Goal: Task Accomplishment & Management: Use online tool/utility

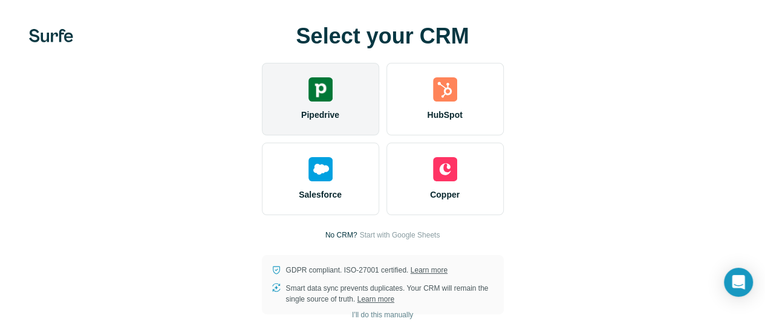
click at [262, 135] on div "Pipedrive" at bounding box center [320, 99] width 117 height 73
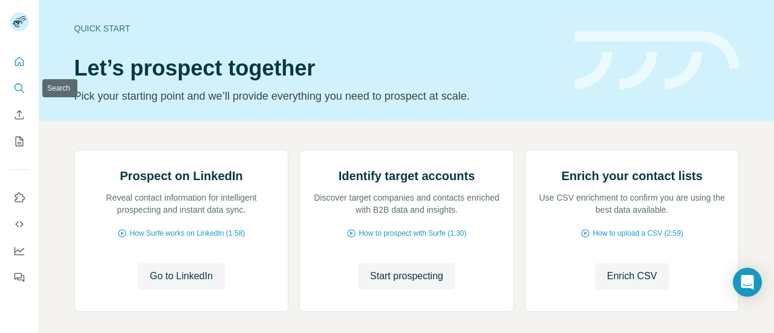
click at [16, 83] on icon "Search" at bounding box center [19, 88] width 12 height 12
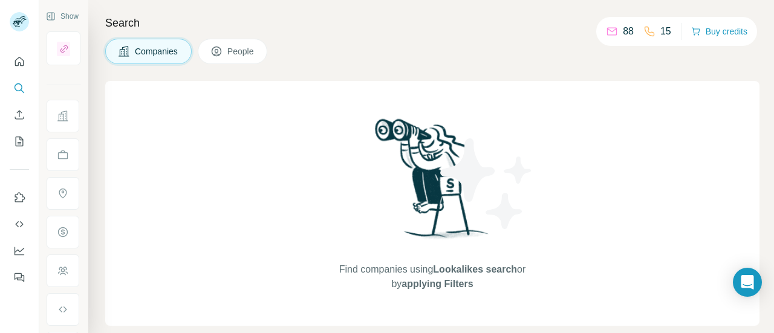
click at [139, 54] on span "Companies" at bounding box center [157, 51] width 44 height 12
click at [427, 284] on span "applying Filters" at bounding box center [436, 284] width 71 height 10
click at [255, 51] on span "People" at bounding box center [241, 51] width 28 height 12
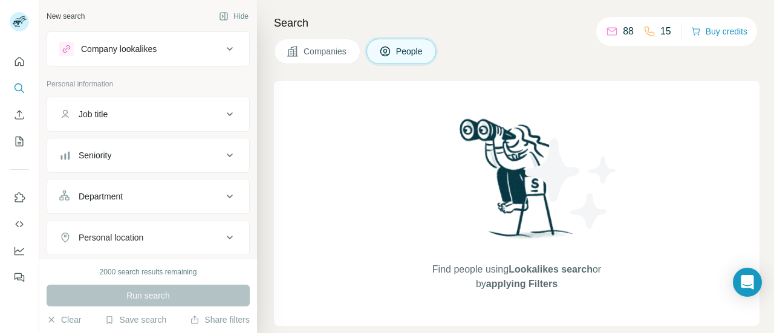
drag, startPoint x: 256, startPoint y: 51, endPoint x: 380, endPoint y: 105, distance: 135.4
click at [380, 105] on div "Search Companies People Find people using Lookalikes search or by applying Filt…" at bounding box center [515, 166] width 517 height 333
click at [329, 45] on span "Companies" at bounding box center [326, 51] width 44 height 12
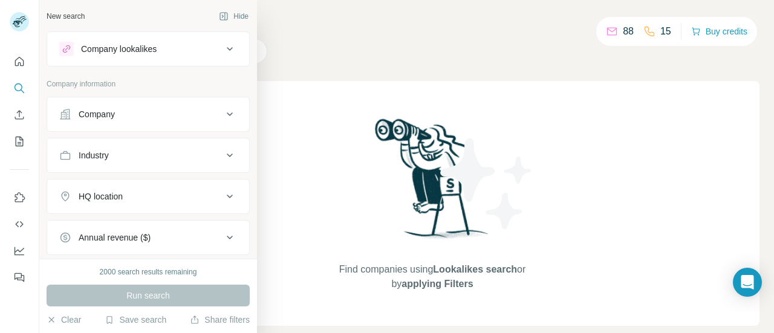
click at [223, 114] on icon at bounding box center [230, 114] width 15 height 15
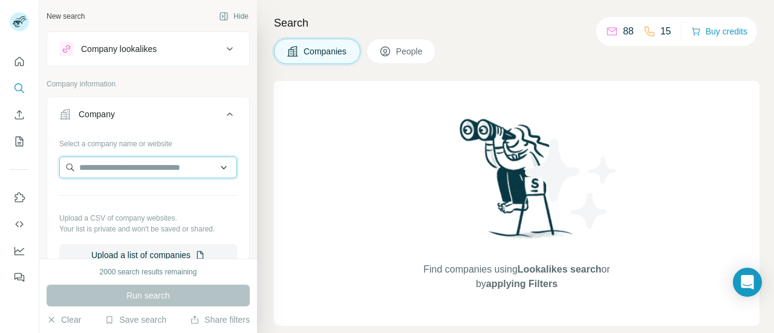
click at [159, 167] on input "text" at bounding box center [148, 168] width 178 height 22
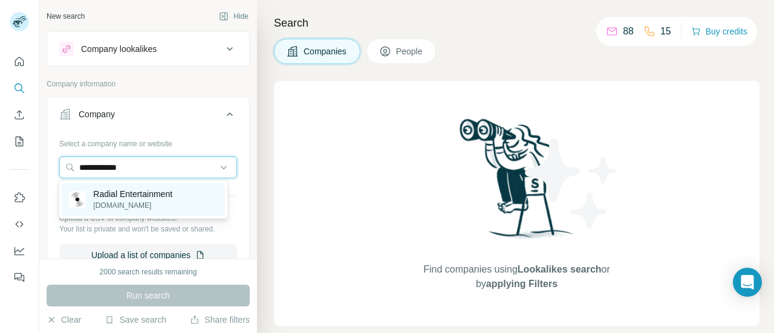
type input "**********"
click at [157, 194] on p "Radial Entertainment" at bounding box center [132, 194] width 79 height 12
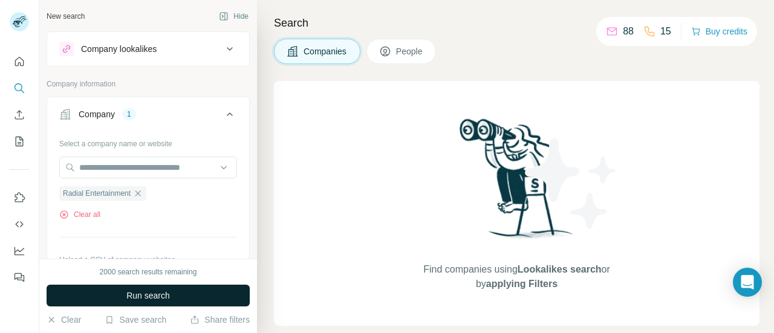
click at [181, 285] on button "Run search" at bounding box center [148, 296] width 203 height 22
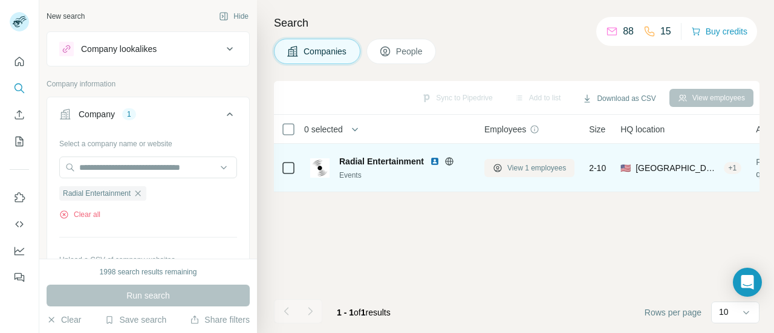
click at [515, 163] on span "View 1 employees" at bounding box center [536, 168] width 59 height 11
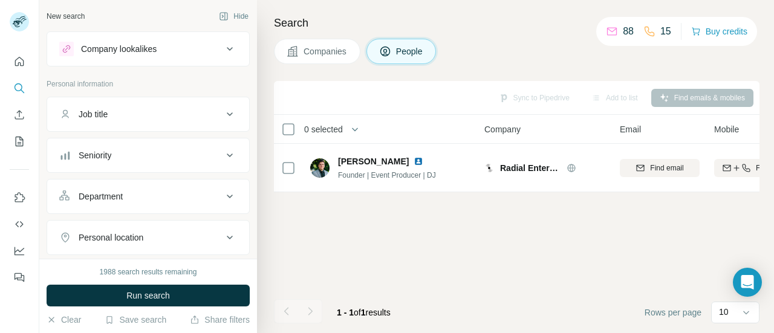
click at [319, 50] on span "Companies" at bounding box center [326, 51] width 44 height 12
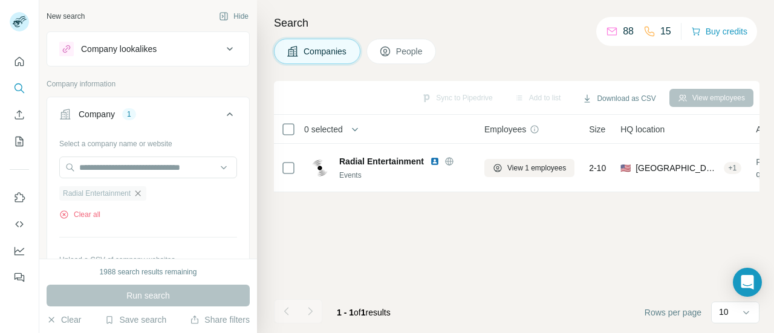
click at [139, 189] on icon "button" at bounding box center [138, 194] width 10 height 10
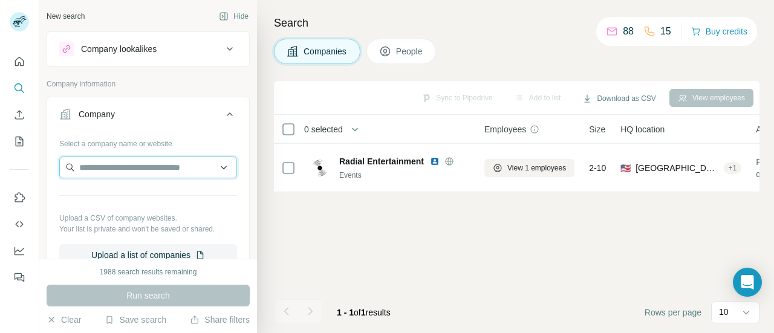
click at [112, 160] on input "text" at bounding box center [148, 168] width 178 height 22
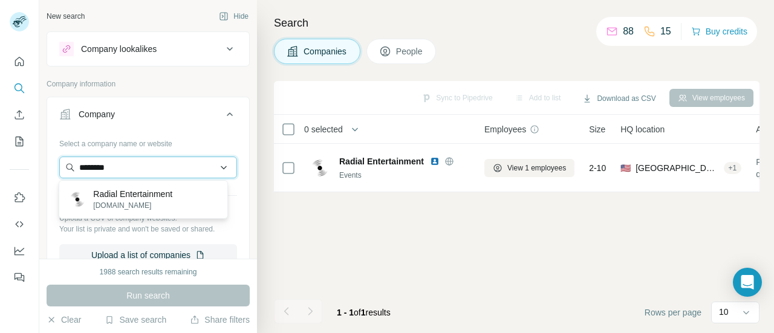
type input "******"
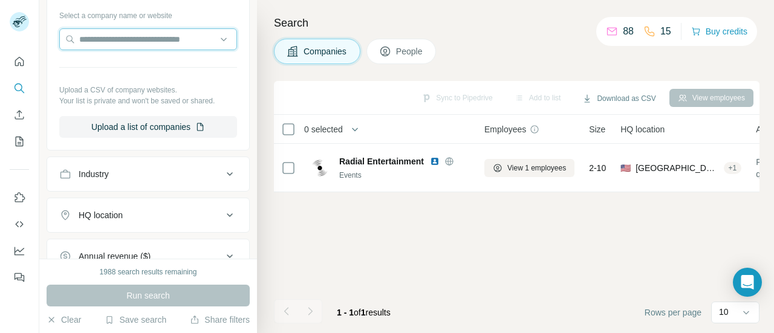
scroll to position [130, 0]
click at [128, 34] on input "******" at bounding box center [148, 38] width 178 height 22
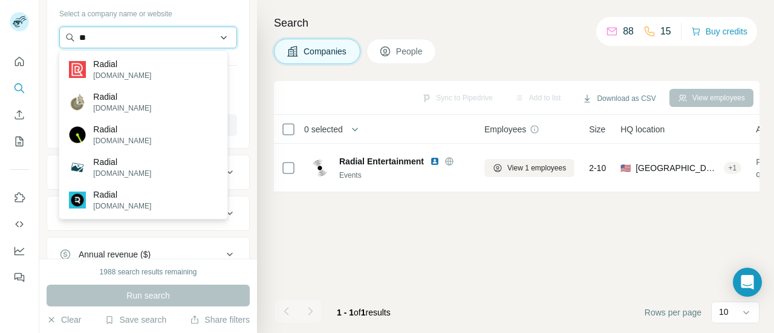
type input "*"
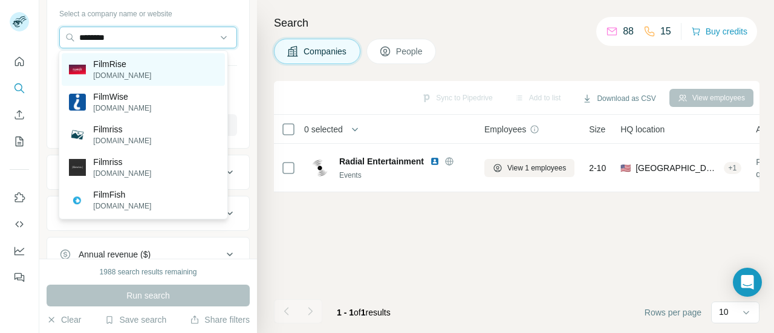
type input "********"
click at [168, 74] on div "FilmRise filmrise.com" at bounding box center [143, 69] width 163 height 33
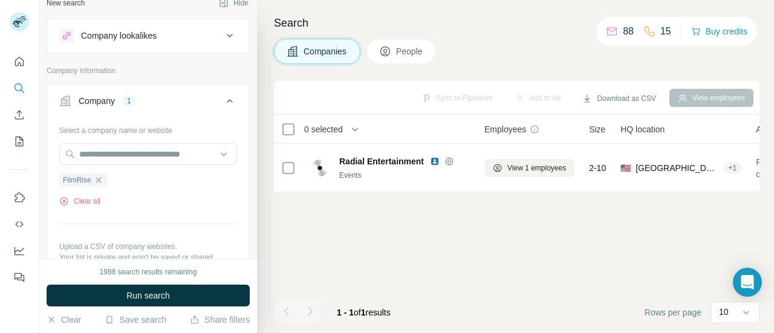
scroll to position [13, 0]
click at [77, 179] on span "FilmRise" at bounding box center [77, 180] width 28 height 11
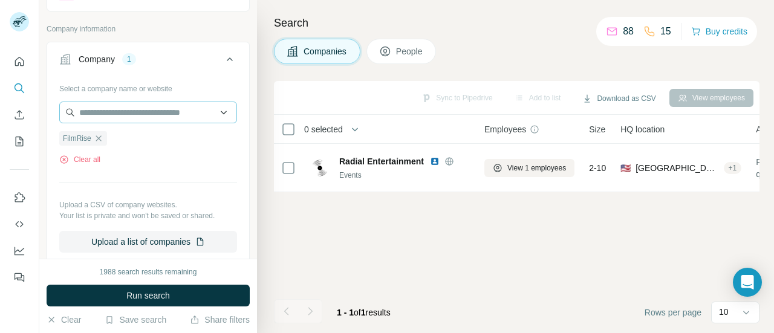
scroll to position [46, 0]
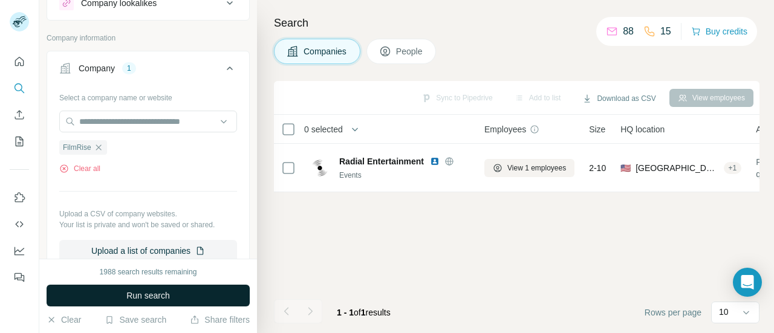
click at [178, 299] on button "Run search" at bounding box center [148, 296] width 203 height 22
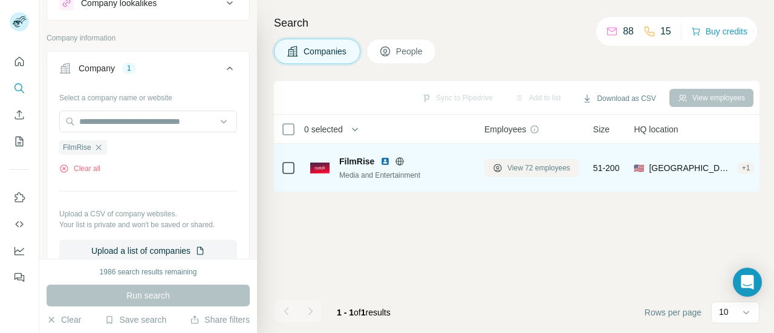
click at [525, 166] on span "View 72 employees" at bounding box center [538, 168] width 63 height 11
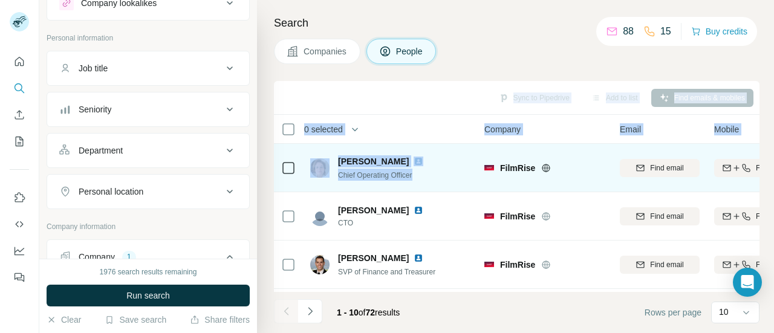
drag, startPoint x: 514, startPoint y: 62, endPoint x: 479, endPoint y: 184, distance: 127.1
click at [479, 184] on div "Search Companies People Sync to Pipedrive Add to list Find emails & mobiles 0 s…" at bounding box center [515, 166] width 517 height 333
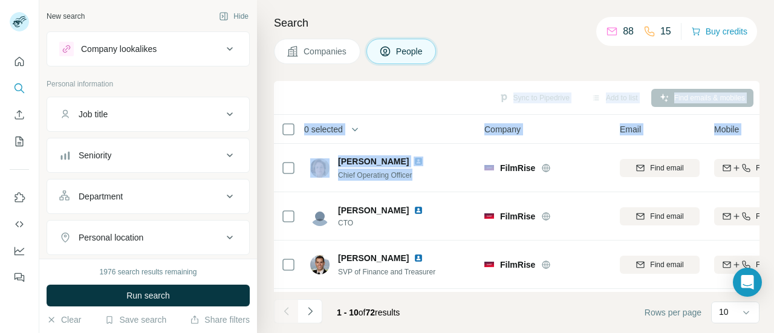
click at [521, 42] on div "Companies People" at bounding box center [517, 51] width 486 height 25
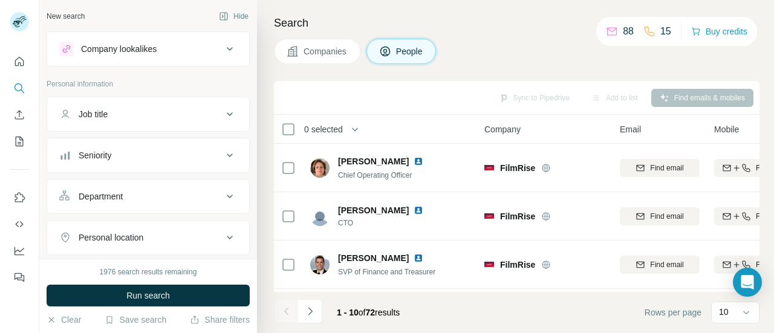
click at [312, 50] on span "Companies" at bounding box center [326, 51] width 44 height 12
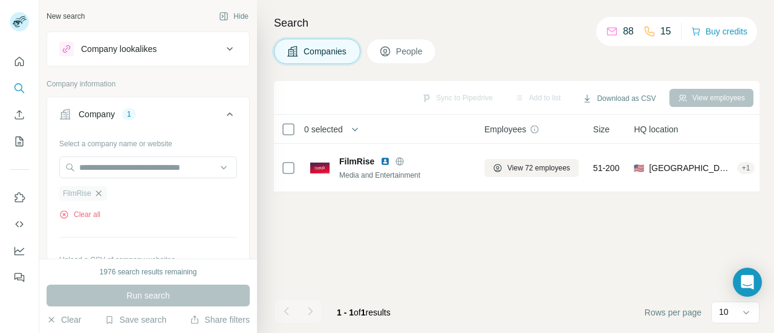
click at [98, 194] on icon "button" at bounding box center [99, 194] width 10 height 10
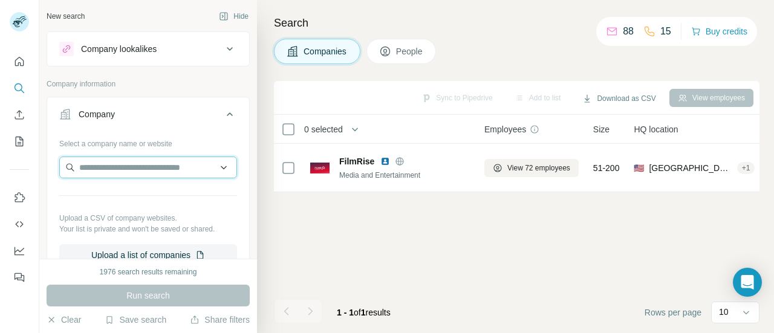
click at [129, 169] on input "text" at bounding box center [148, 168] width 178 height 22
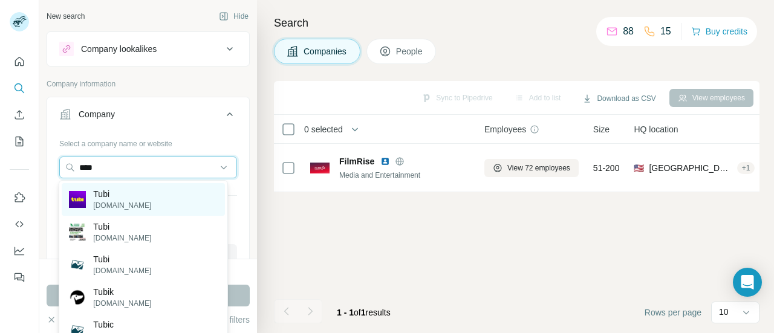
type input "****"
click at [109, 195] on p "Tubi" at bounding box center [122, 194] width 58 height 12
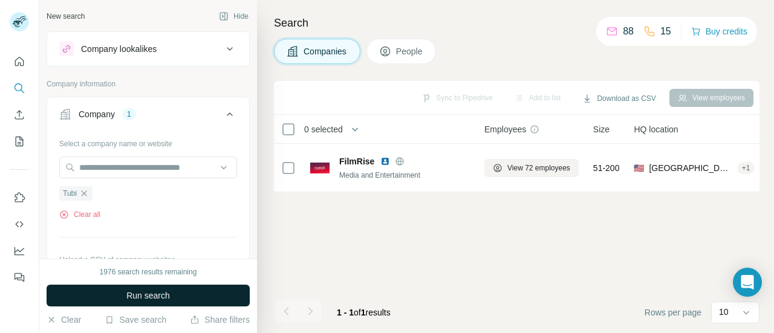
click at [163, 297] on span "Run search" at bounding box center [148, 296] width 44 height 12
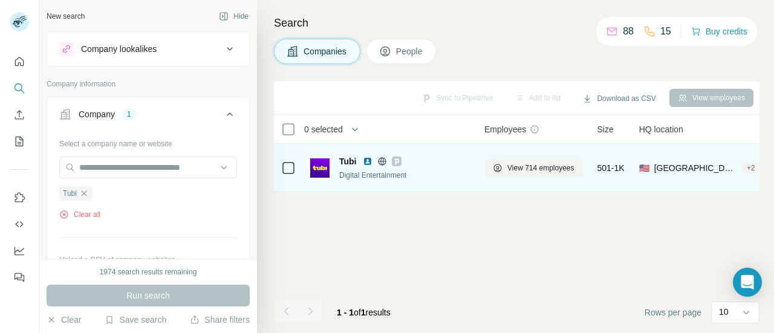
click at [350, 160] on span "Tubi" at bounding box center [348, 161] width 18 height 12
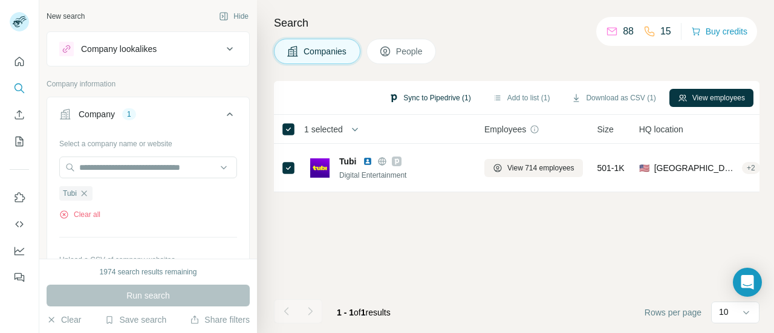
click at [414, 100] on button "Sync to Pipedrive (1)" at bounding box center [429, 98] width 99 height 18
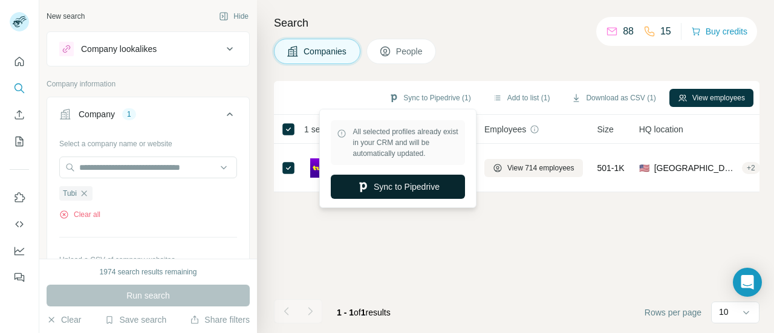
click at [398, 187] on button "Sync to Pipedrive" at bounding box center [398, 187] width 134 height 24
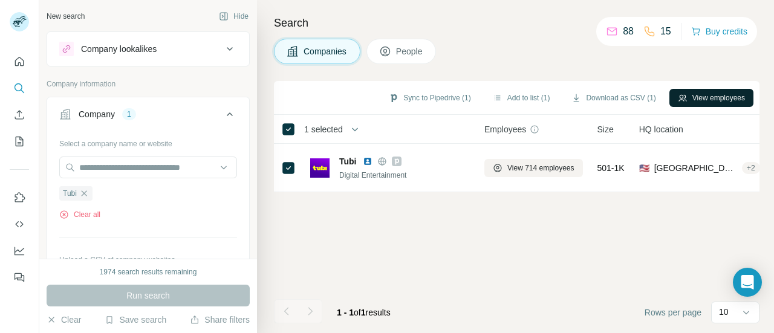
click at [709, 91] on button "View employees" at bounding box center [711, 98] width 84 height 18
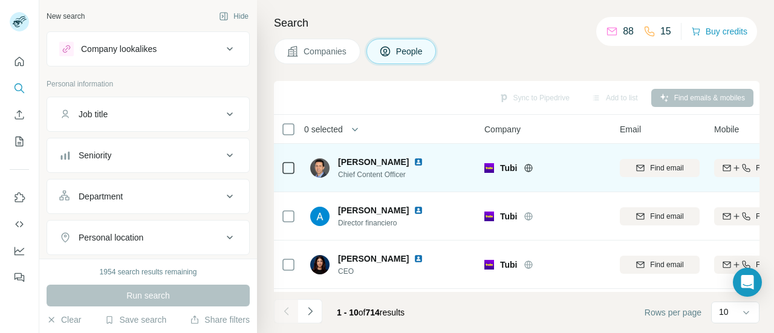
click at [294, 170] on icon at bounding box center [288, 168] width 15 height 15
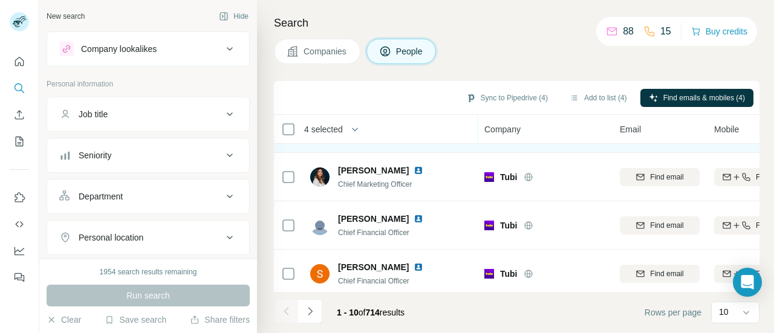
scroll to position [341, 0]
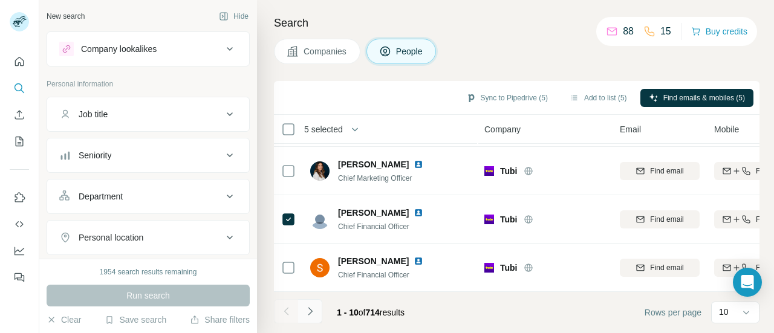
click at [317, 316] on button "Navigate to next page" at bounding box center [310, 311] width 24 height 24
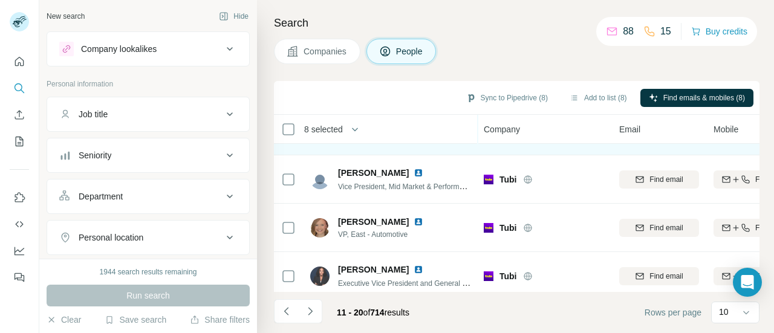
scroll to position [341, 1]
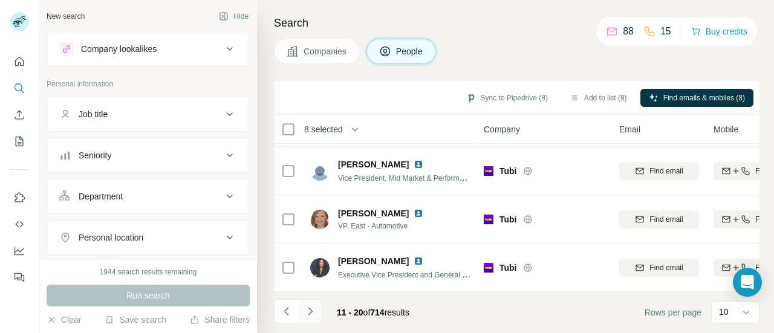
click at [311, 310] on icon "Navigate to next page" at bounding box center [310, 311] width 12 height 12
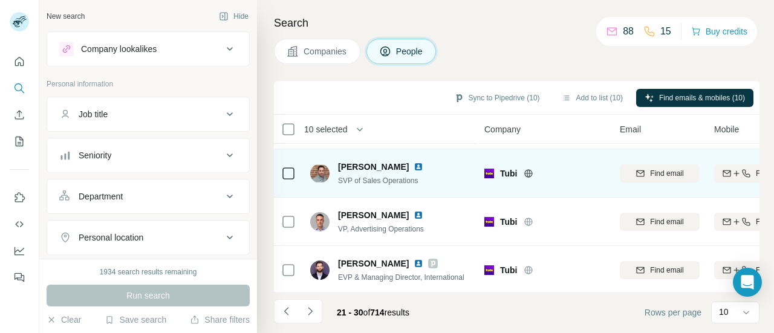
scroll to position [341, 0]
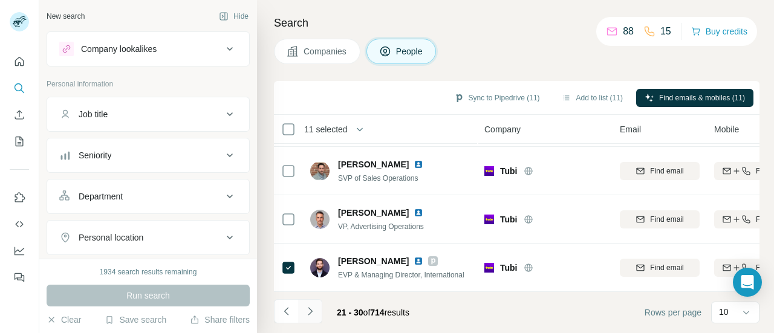
click at [310, 306] on icon "Navigate to next page" at bounding box center [310, 311] width 12 height 12
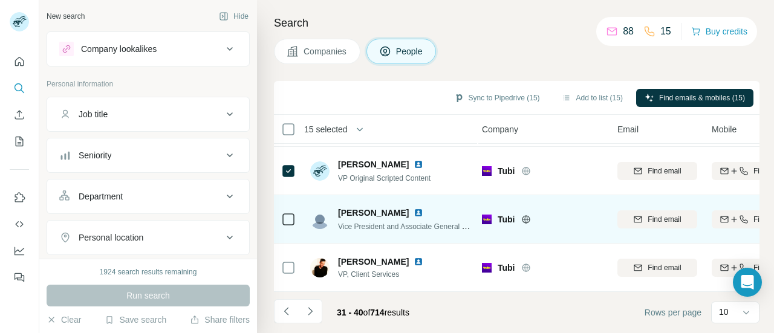
scroll to position [341, 2]
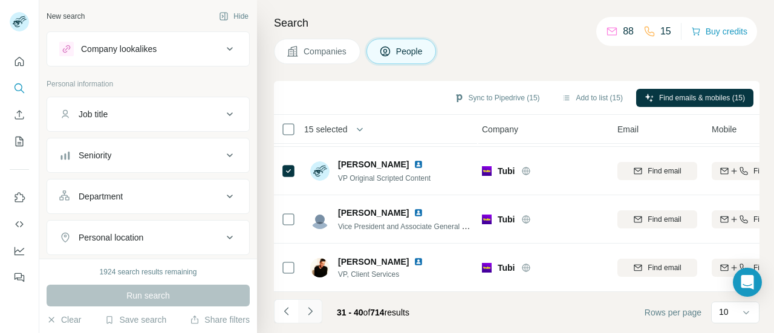
click at [304, 311] on icon "Navigate to next page" at bounding box center [310, 311] width 12 height 12
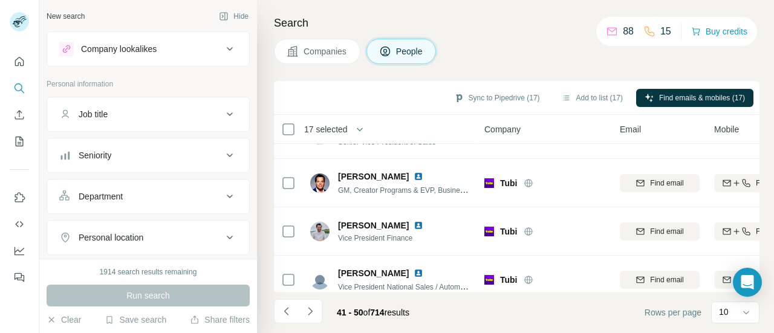
scroll to position [341, 0]
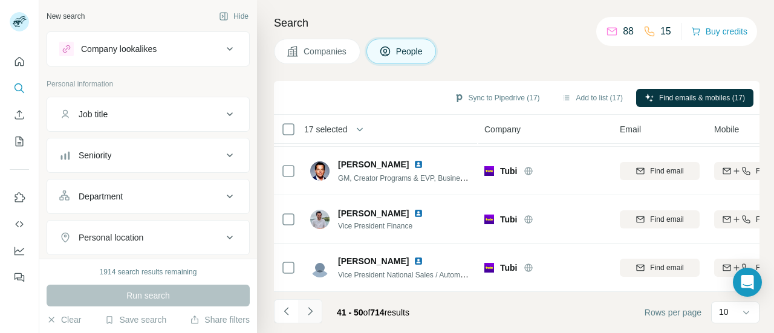
click at [313, 310] on icon "Navigate to next page" at bounding box center [310, 311] width 12 height 12
click at [316, 312] on icon "Navigate to next page" at bounding box center [310, 311] width 12 height 12
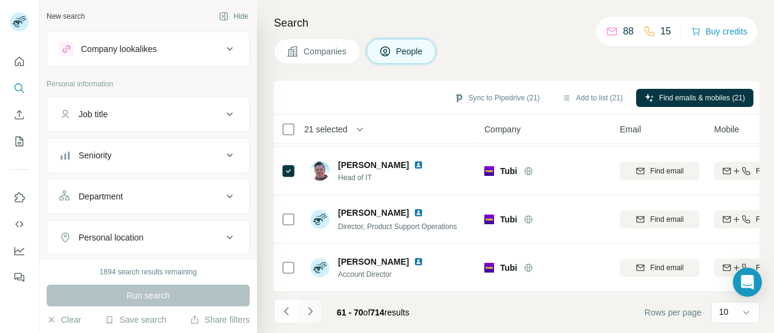
click at [310, 313] on icon "Navigate to next page" at bounding box center [310, 311] width 4 height 8
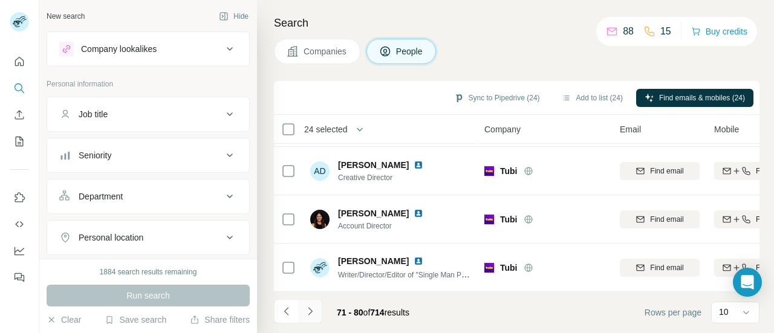
click at [310, 314] on icon "Navigate to next page" at bounding box center [310, 311] width 12 height 12
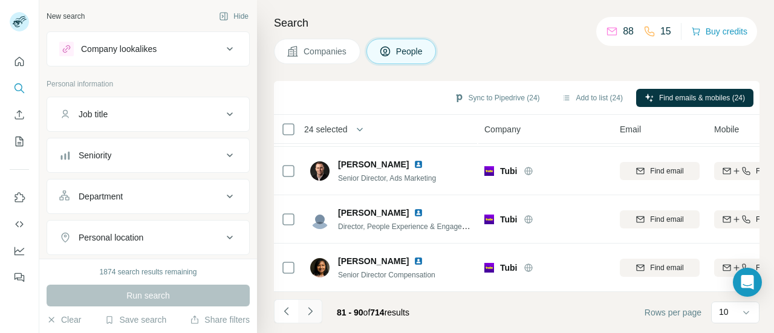
click at [310, 316] on icon "Navigate to next page" at bounding box center [310, 311] width 12 height 12
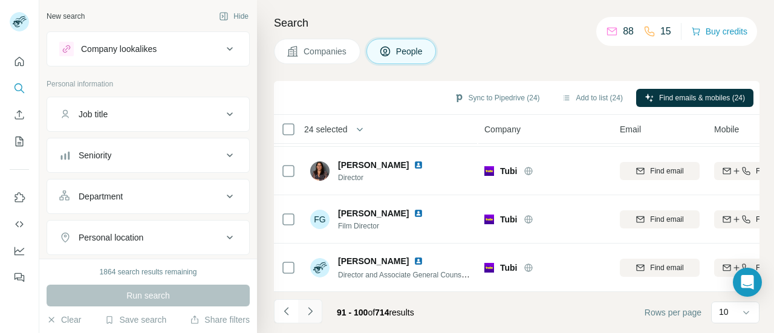
click at [311, 313] on icon "Navigate to next page" at bounding box center [310, 311] width 12 height 12
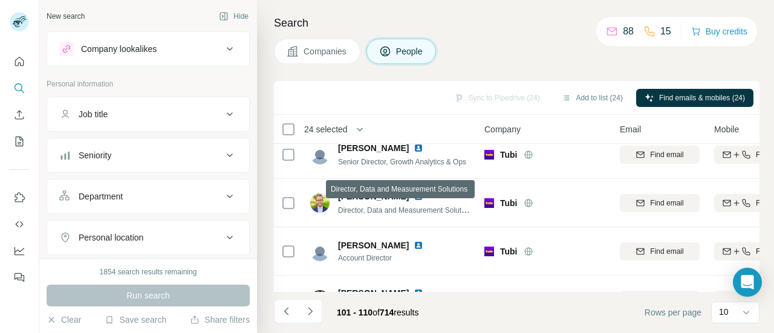
scroll to position [0, 0]
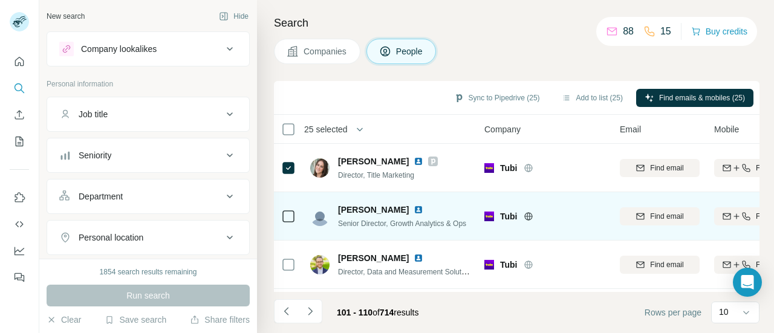
click at [294, 218] on icon at bounding box center [288, 216] width 15 height 15
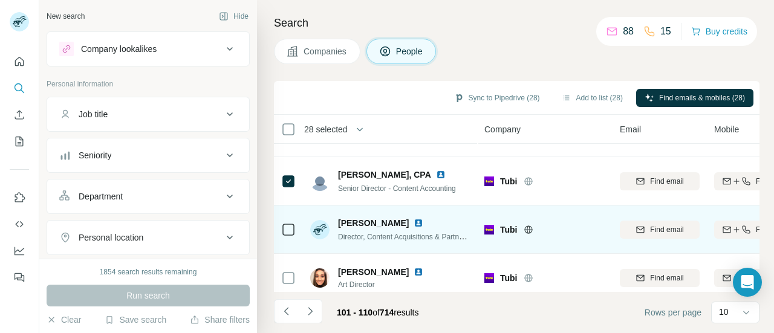
scroll to position [341, 0]
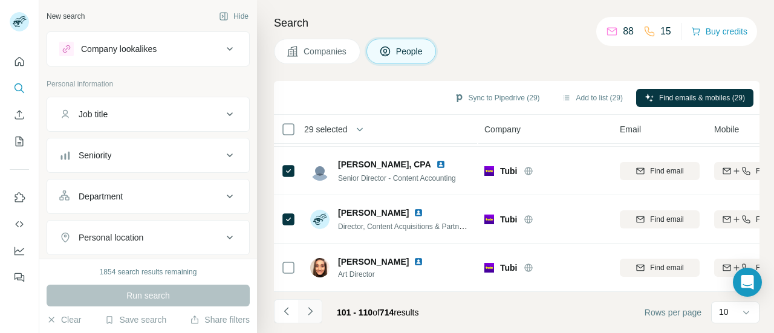
click at [308, 310] on icon "Navigate to next page" at bounding box center [310, 311] width 12 height 12
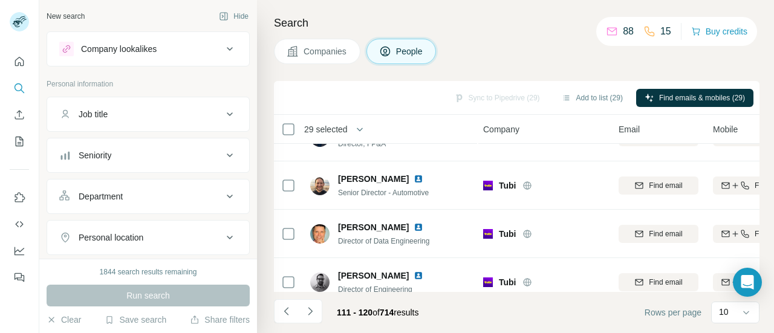
scroll to position [341, 1]
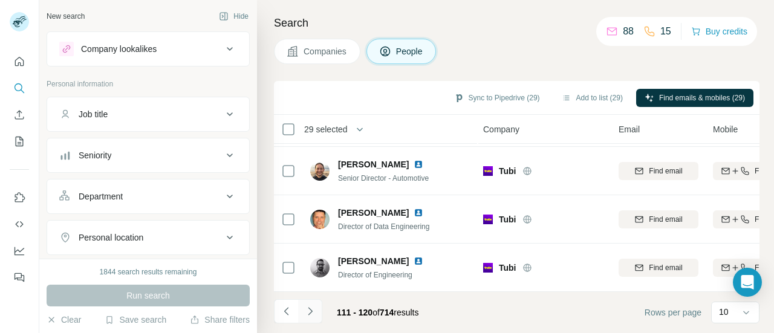
click at [316, 311] on button "Navigate to next page" at bounding box center [310, 311] width 24 height 24
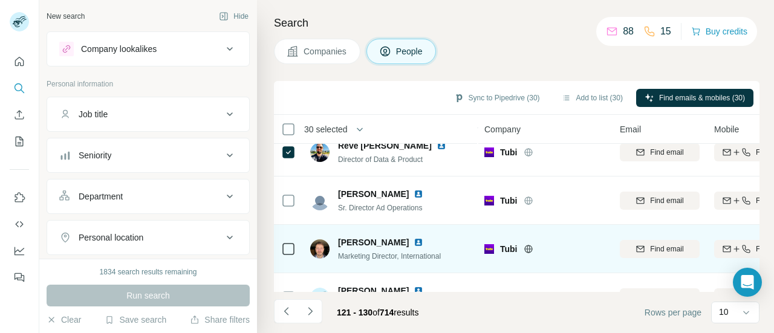
scroll to position [341, 0]
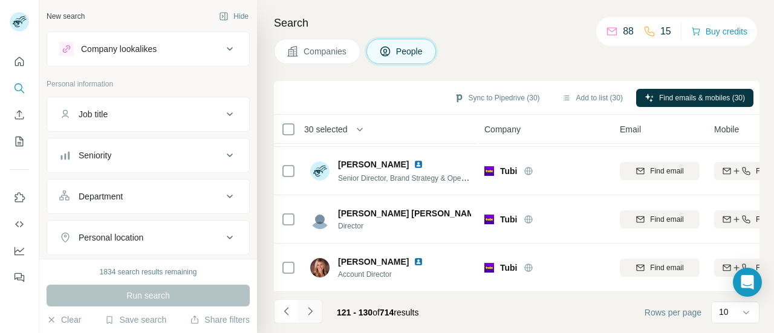
click at [307, 317] on icon "Navigate to next page" at bounding box center [310, 311] width 12 height 12
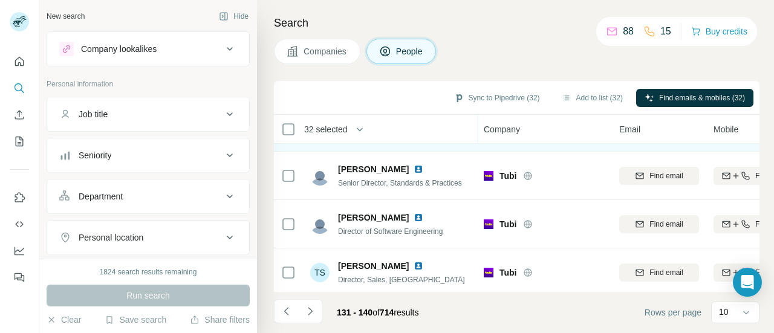
scroll to position [341, 1]
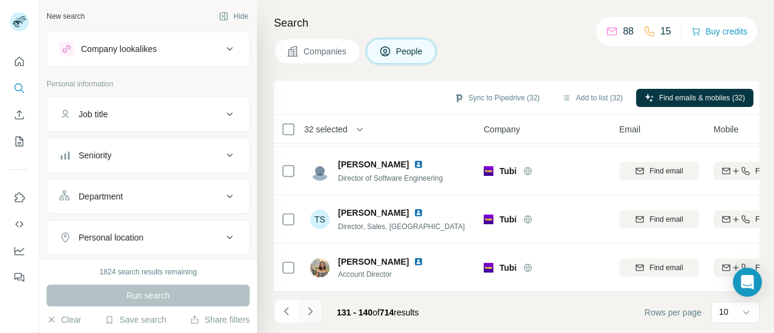
click at [314, 306] on icon "Navigate to next page" at bounding box center [310, 311] width 12 height 12
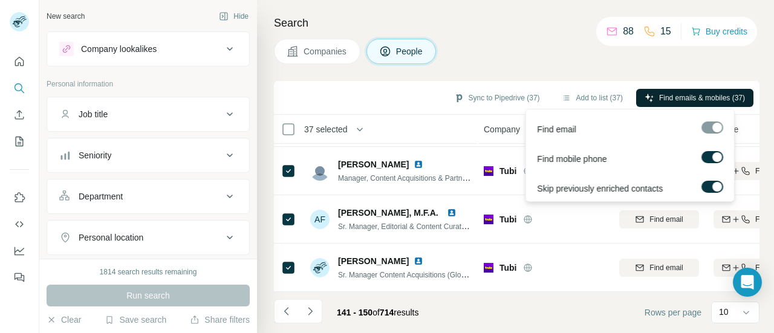
click at [697, 94] on span "Find emails & mobiles (37)" at bounding box center [702, 98] width 86 height 11
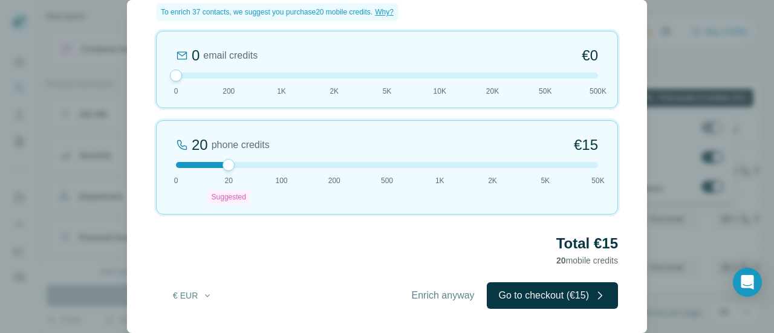
scroll to position [0, 0]
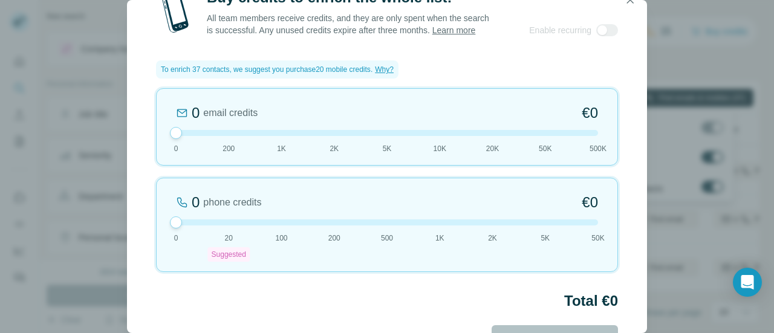
drag, startPoint x: 230, startPoint y: 233, endPoint x: 161, endPoint y: 238, distance: 68.5
click at [161, 238] on div "0 phone credits €0 0 20 Suggested 100 200 500 1K 2K 5K 50K" at bounding box center [387, 225] width 462 height 94
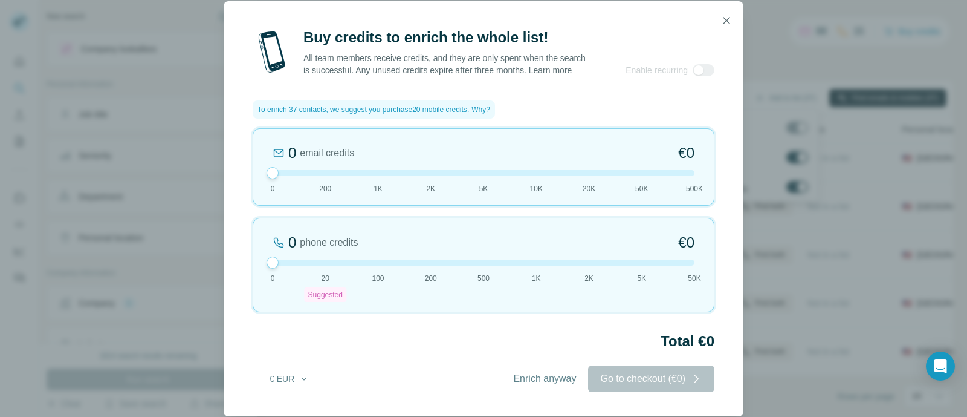
scroll to position [259, 1]
drag, startPoint x: 742, startPoint y: 1, endPoint x: 466, endPoint y: 334, distance: 432.4
click at [466, 333] on h2 "Total €0" at bounding box center [484, 340] width 462 height 19
click at [727, 15] on icon "button" at bounding box center [727, 21] width 12 height 12
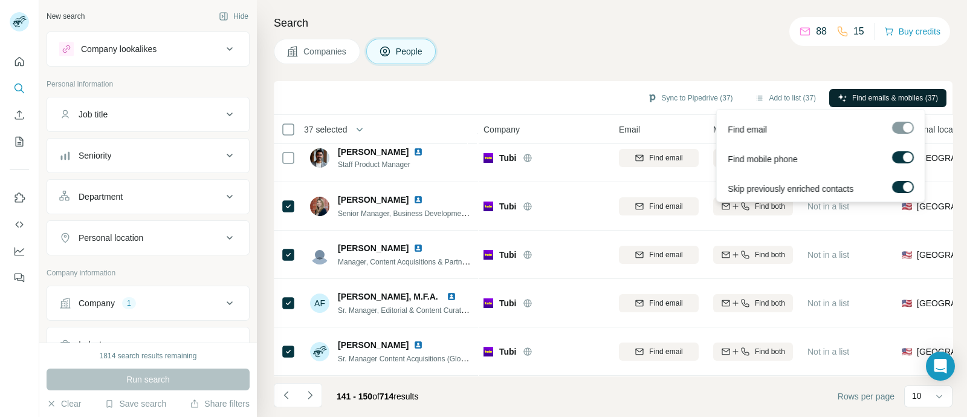
click at [773, 157] on div at bounding box center [908, 157] width 10 height 10
click at [773, 100] on span "Find emails (37)" at bounding box center [912, 98] width 52 height 11
